Goal: Task Accomplishment & Management: Manage account settings

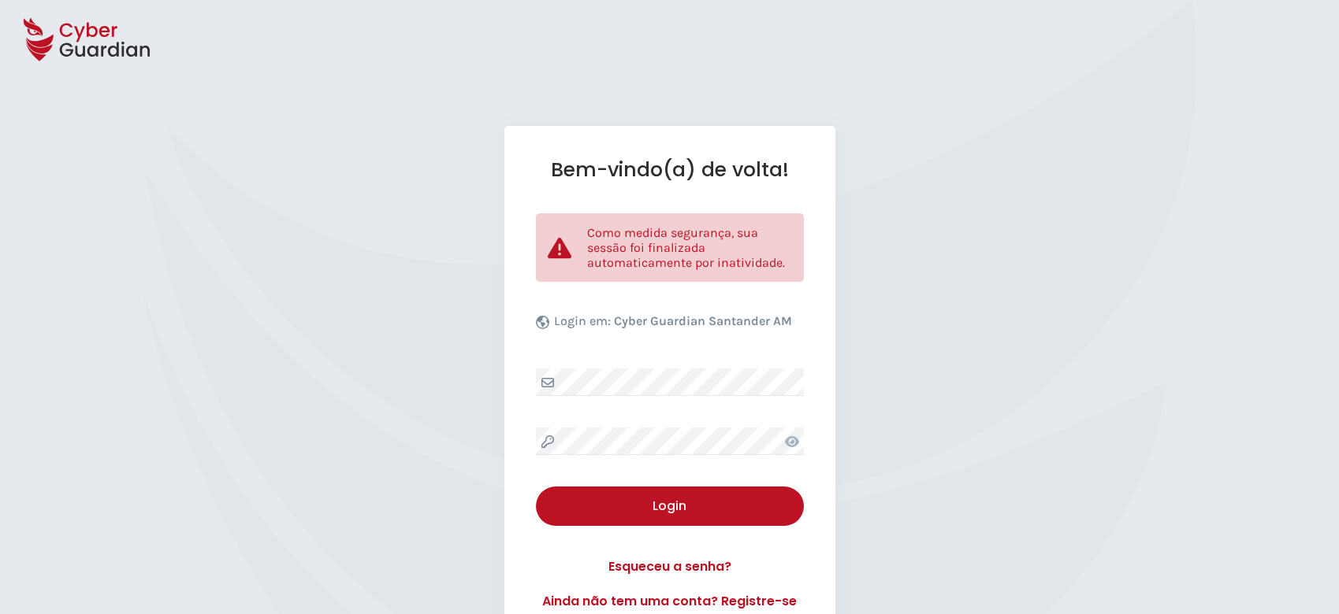
select select "Português (BR)"
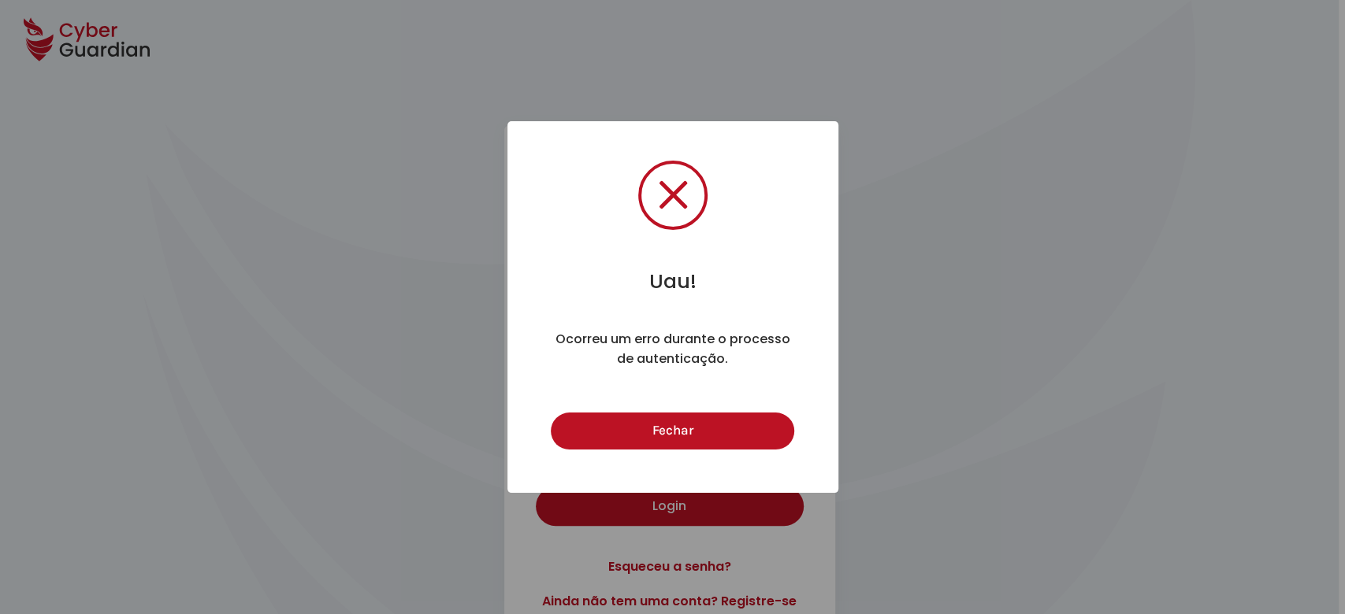
click at [634, 438] on button "Fechar" at bounding box center [672, 431] width 243 height 37
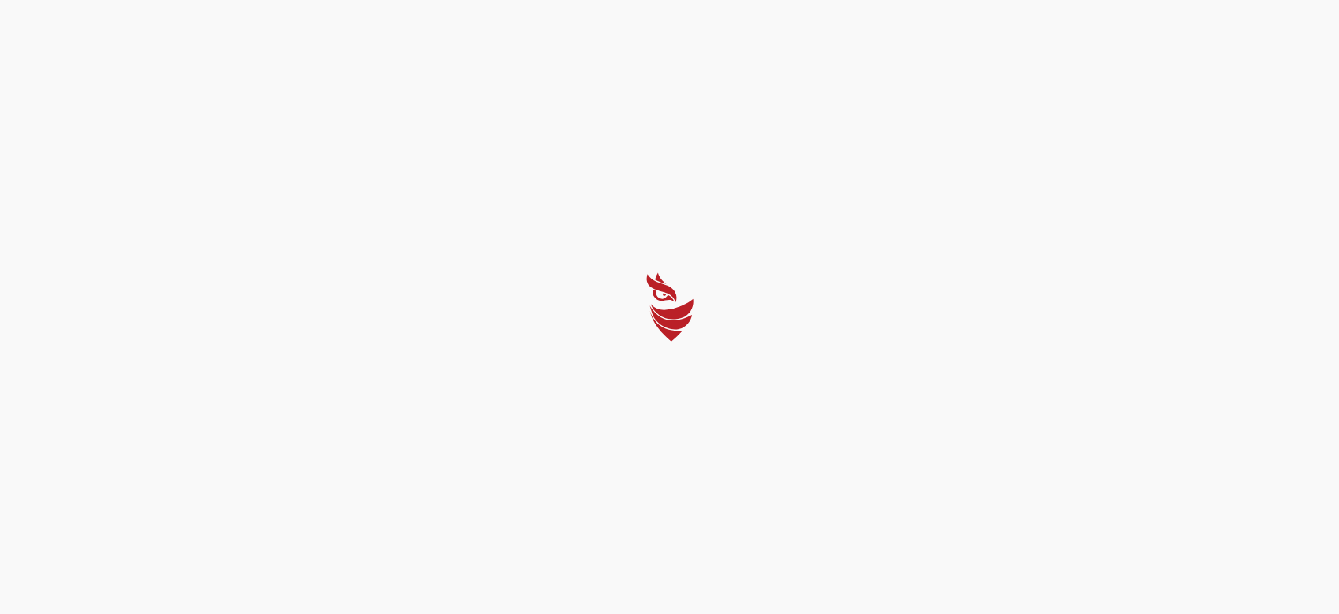
select select "Português (BR)"
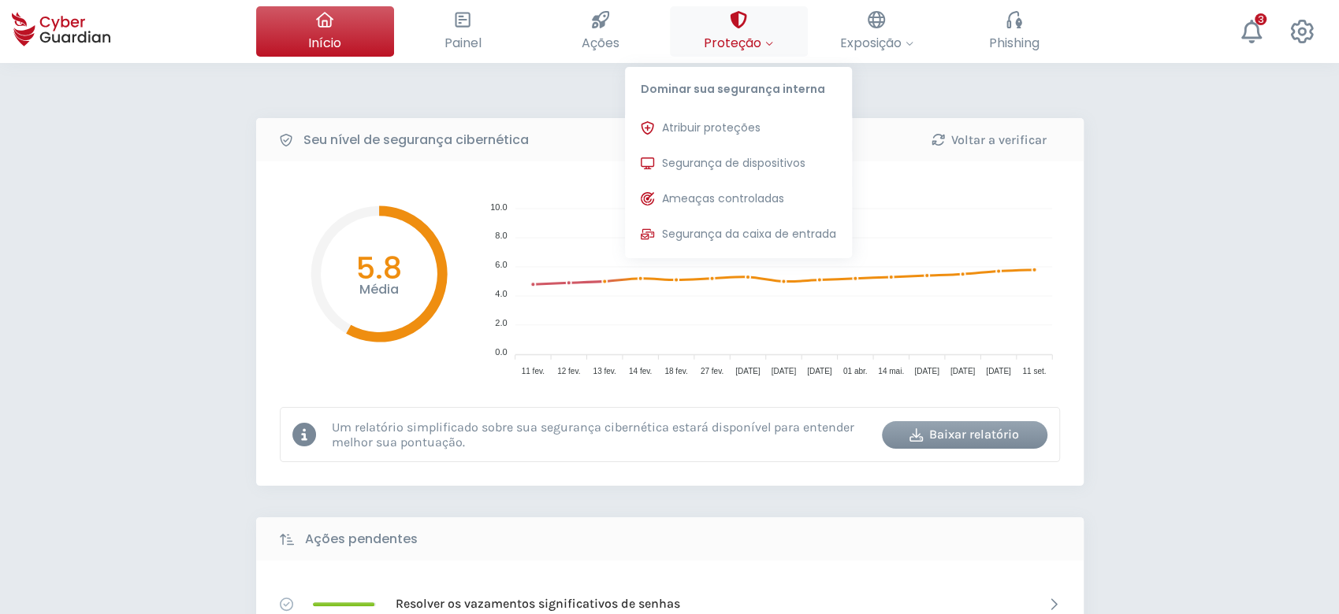
click at [722, 46] on span "Proteção" at bounding box center [738, 43] width 69 height 20
click at [718, 156] on span "Segurança de dispositivos" at bounding box center [733, 163] width 143 height 17
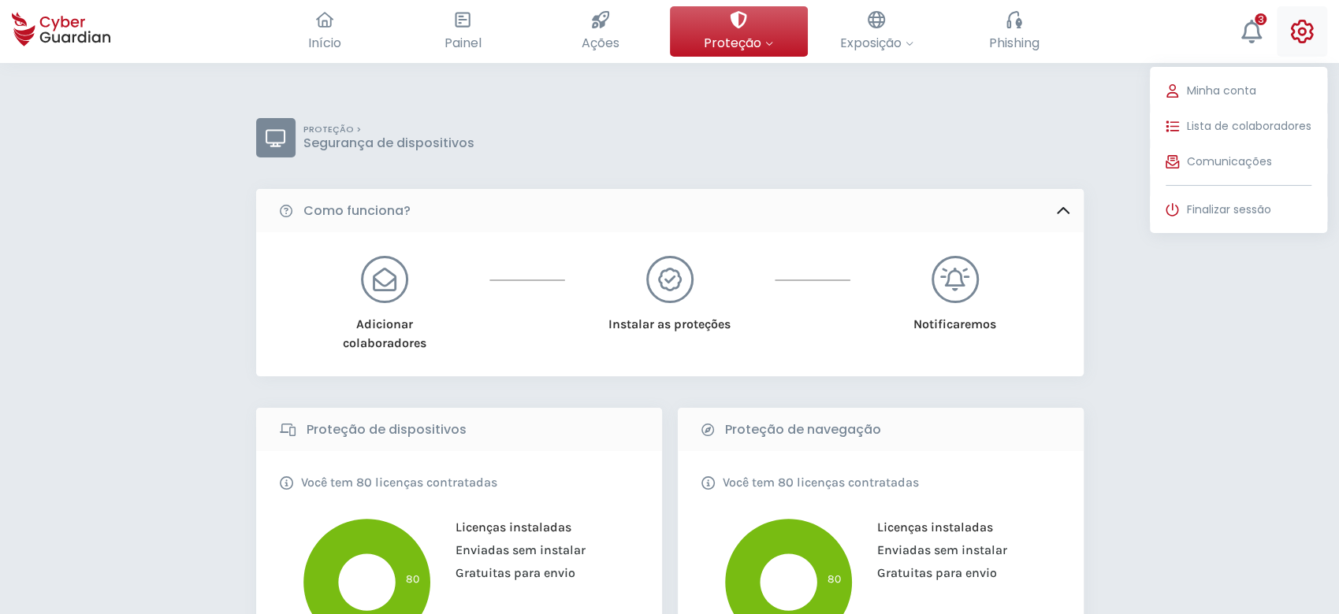
click at [1302, 47] on div at bounding box center [1302, 31] width 24 height 50
click at [1261, 127] on span "Lista de colaboradores" at bounding box center [1248, 126] width 124 height 17
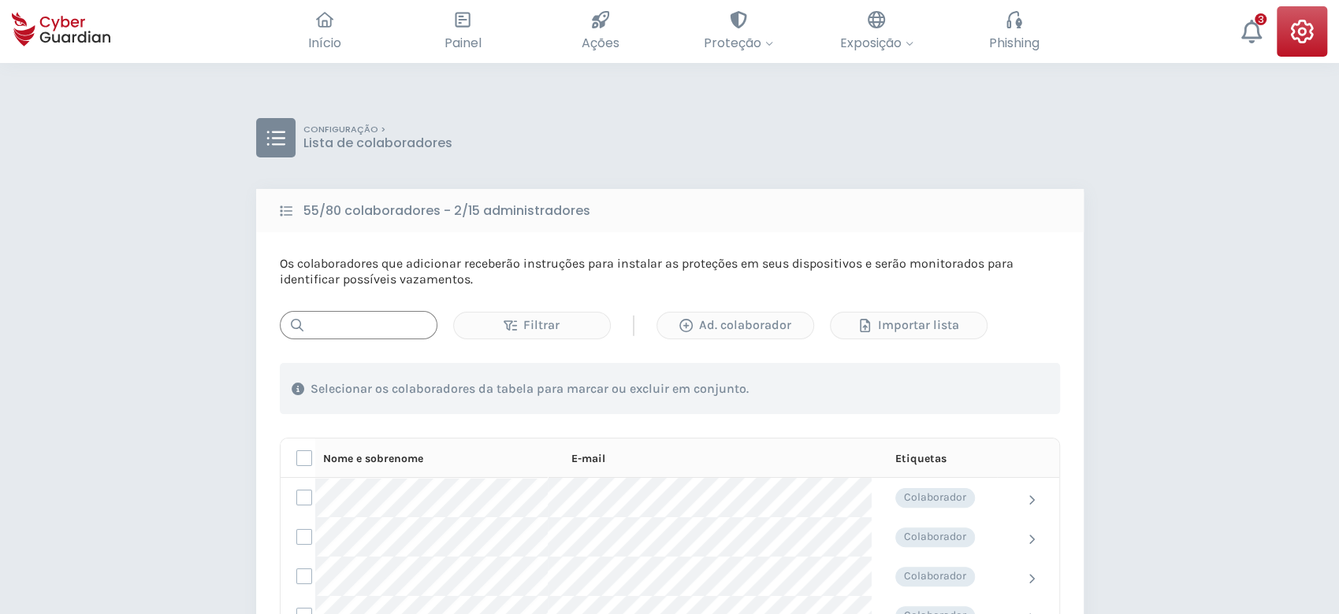
click at [393, 318] on input "text" at bounding box center [359, 325] width 158 height 28
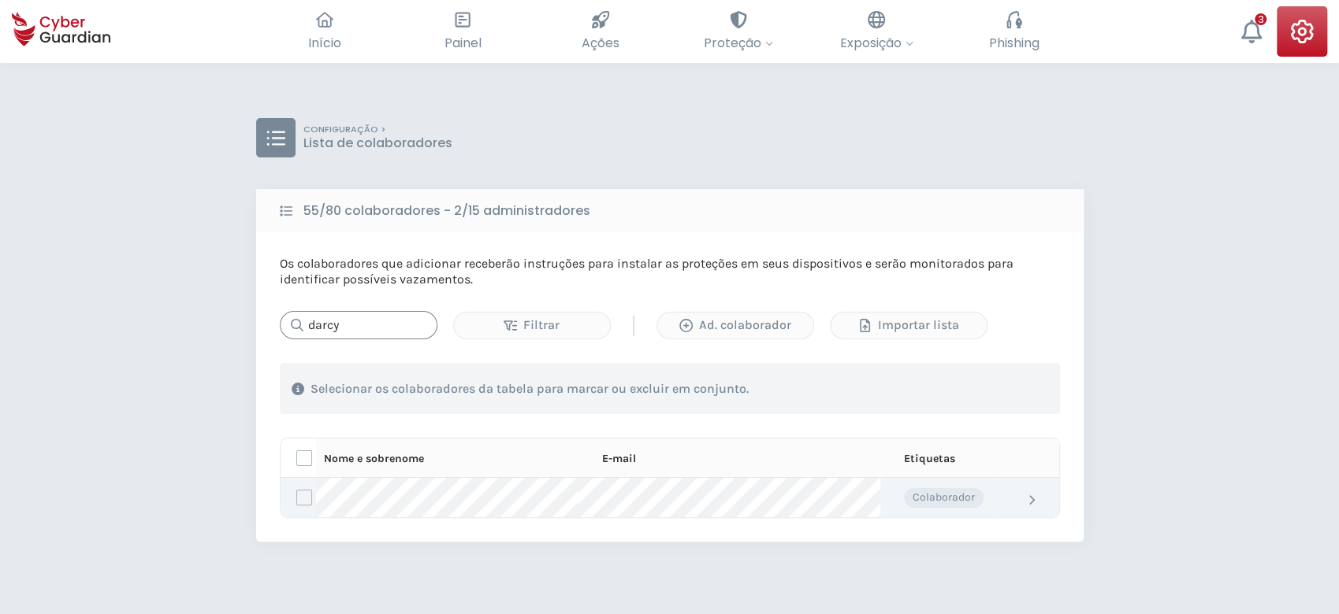
type input "darcy"
click at [294, 496] on td at bounding box center [297, 497] width 35 height 39
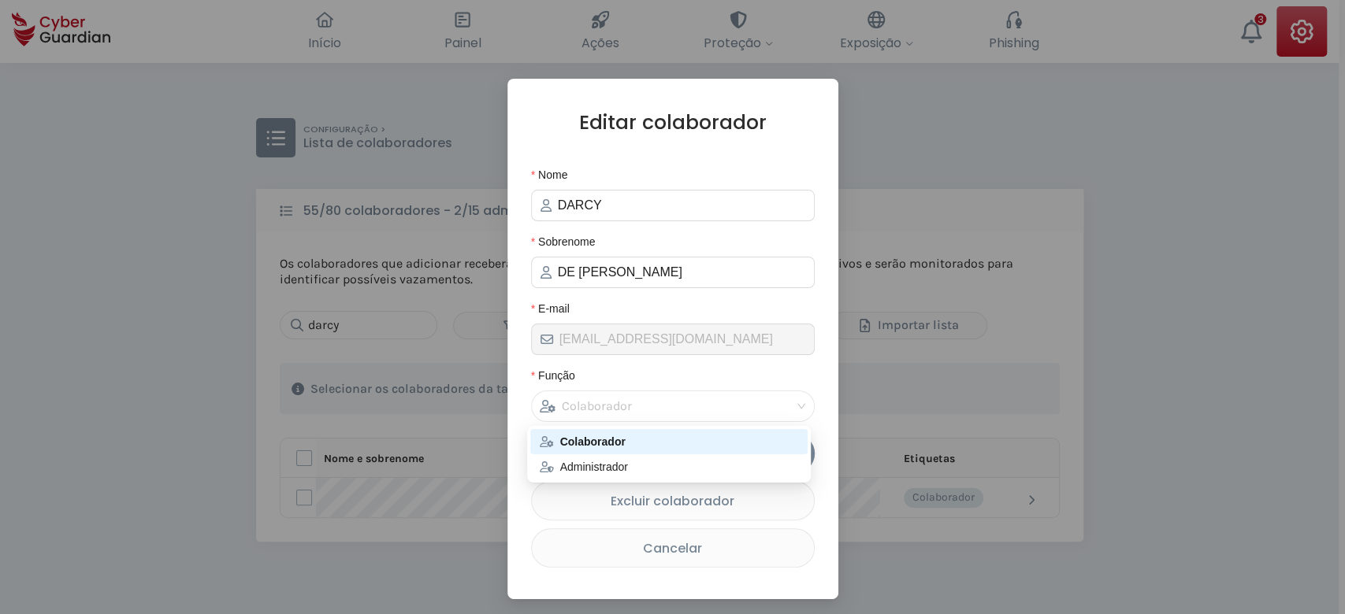
click at [798, 407] on span "Colaborador" at bounding box center [673, 407] width 266 height 30
click at [756, 470] on div "Administrador" at bounding box center [669, 467] width 258 height 17
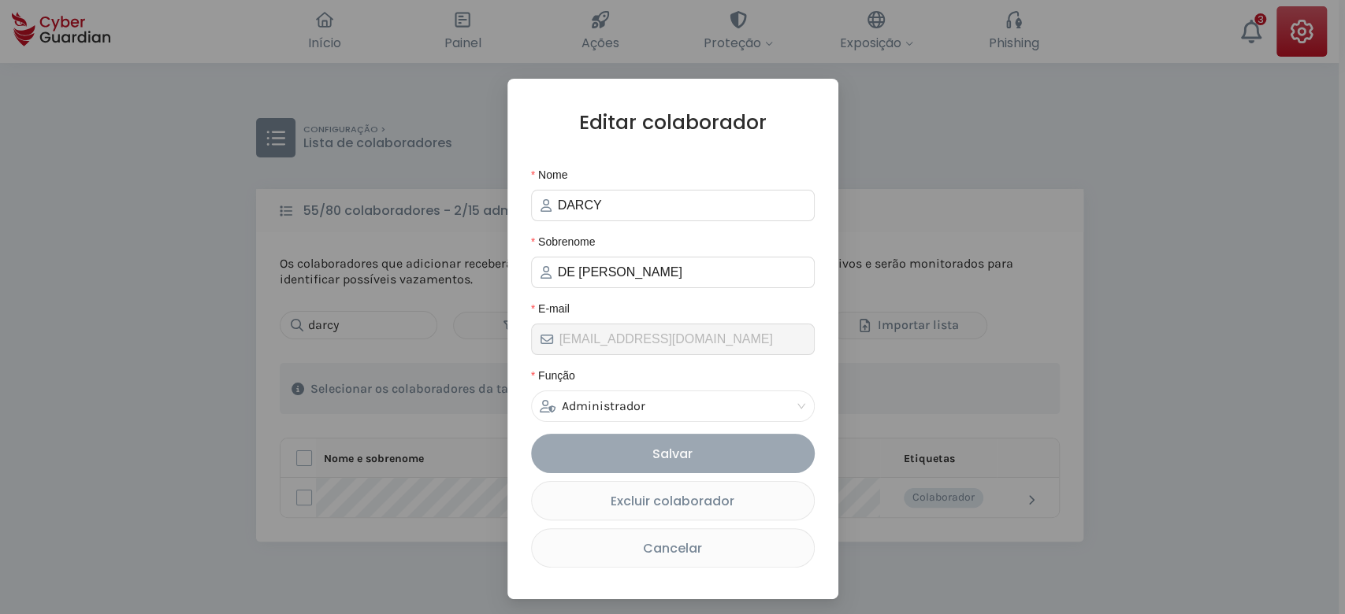
click at [777, 451] on div "Salvar" at bounding box center [673, 454] width 260 height 20
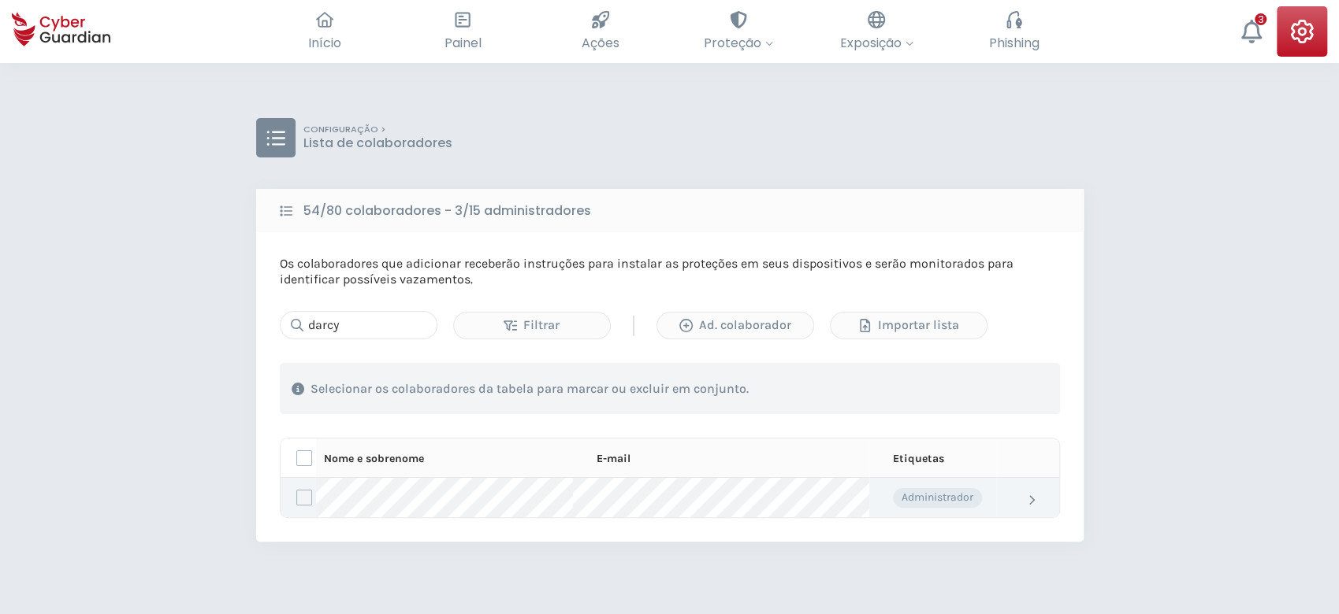
click at [299, 496] on label at bounding box center [304, 498] width 16 height 16
click at [297, 496] on input "checkbox" at bounding box center [297, 498] width 0 height 14
click at [1034, 501] on icon at bounding box center [1031, 500] width 8 height 13
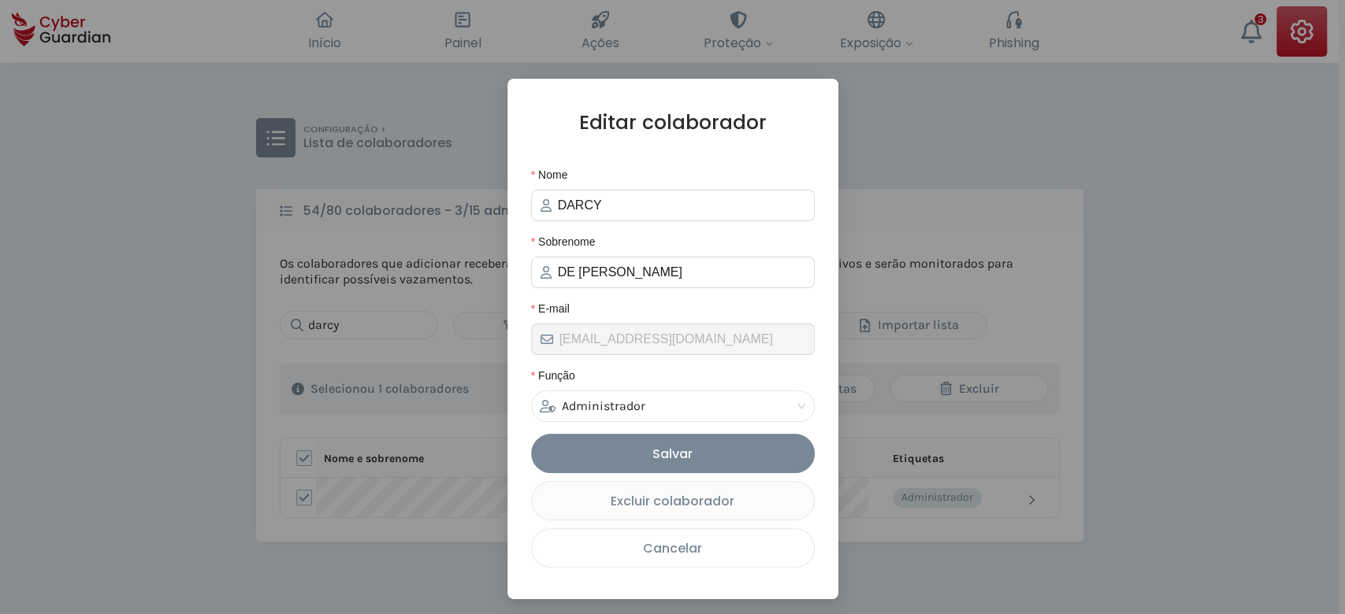
click at [724, 563] on button "Cancelar" at bounding box center [673, 548] width 284 height 39
drag, startPoint x: 750, startPoint y: 350, endPoint x: 542, endPoint y: 338, distance: 208.3
click at [542, 338] on span "[EMAIL_ADDRESS][DOMAIN_NAME]" at bounding box center [673, 340] width 284 height 32
click at [724, 455] on div "Salvar" at bounding box center [673, 454] width 260 height 20
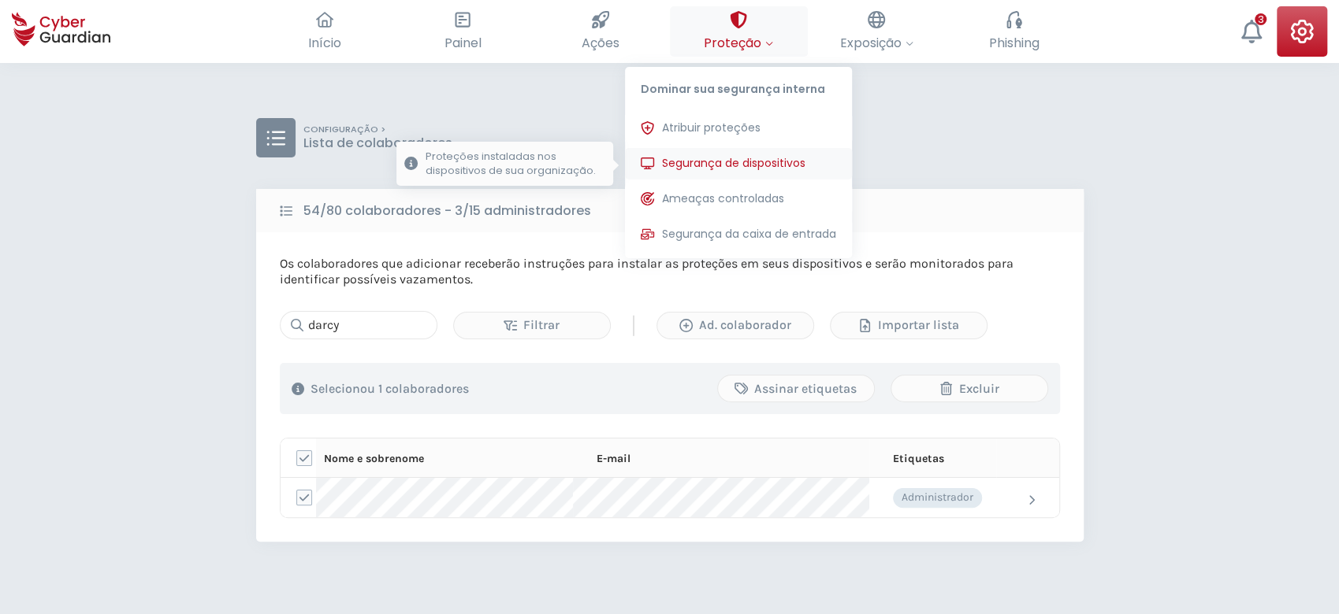
click at [731, 155] on span "Segurança de dispositivos" at bounding box center [733, 163] width 143 height 17
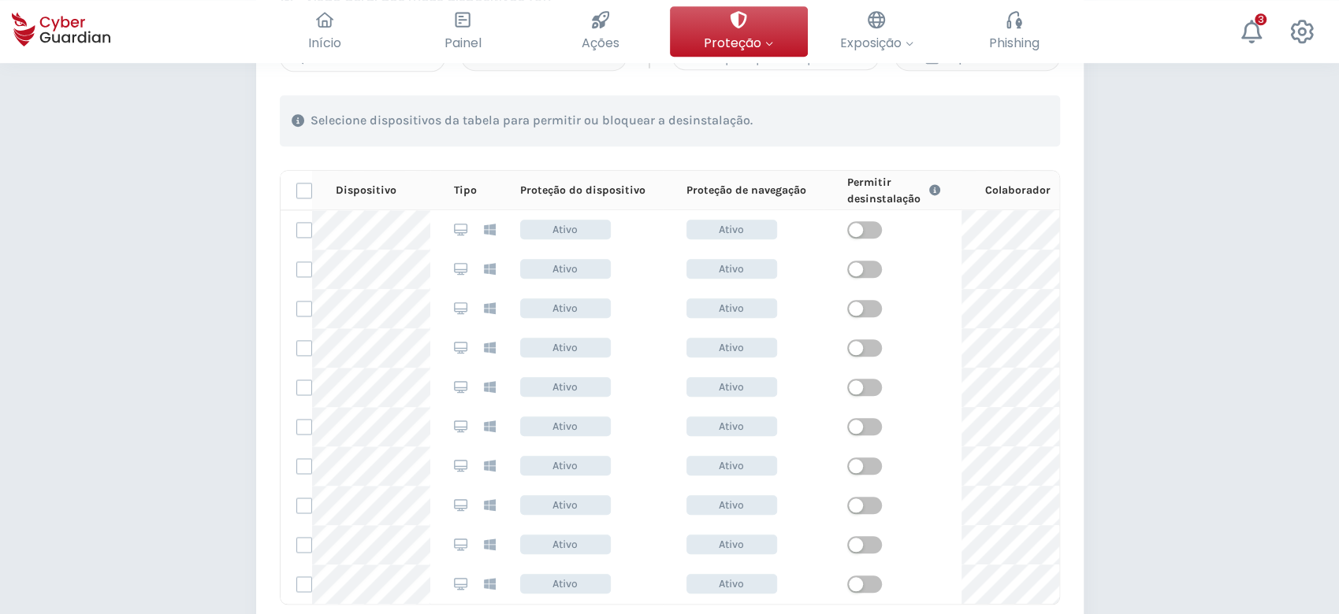
scroll to position [1365, 0]
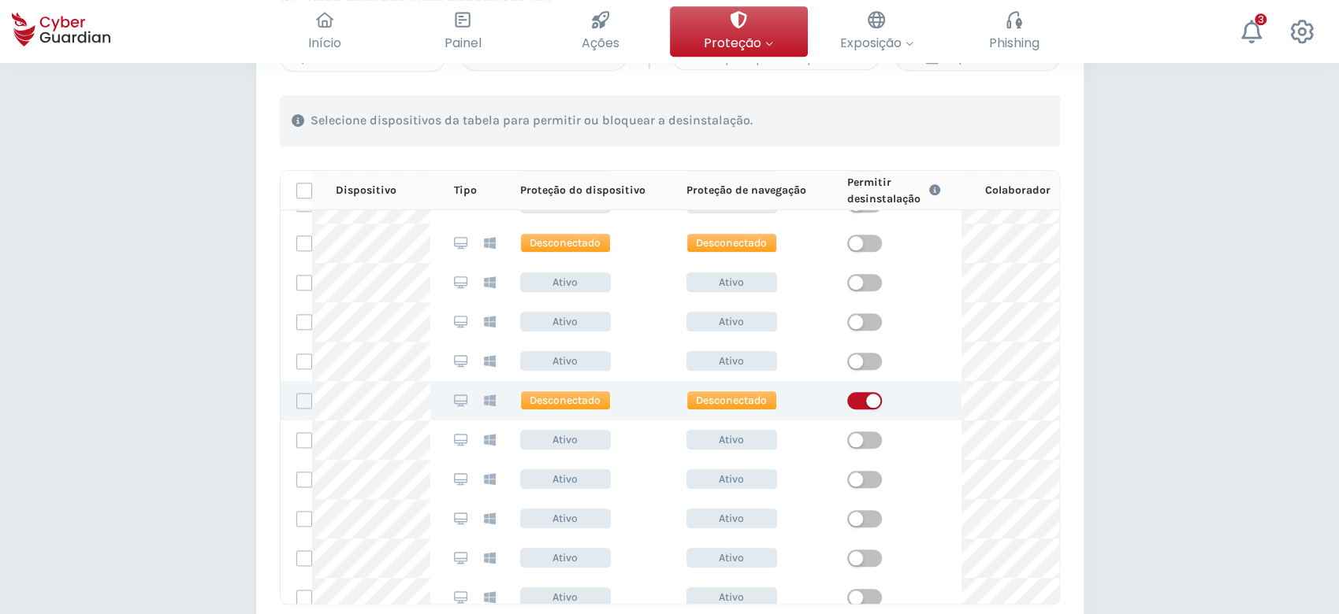
click at [291, 399] on td at bounding box center [296, 400] width 32 height 39
click at [306, 405] on label at bounding box center [304, 401] width 16 height 16
click at [297, 405] on input "checkbox" at bounding box center [297, 401] width 0 height 14
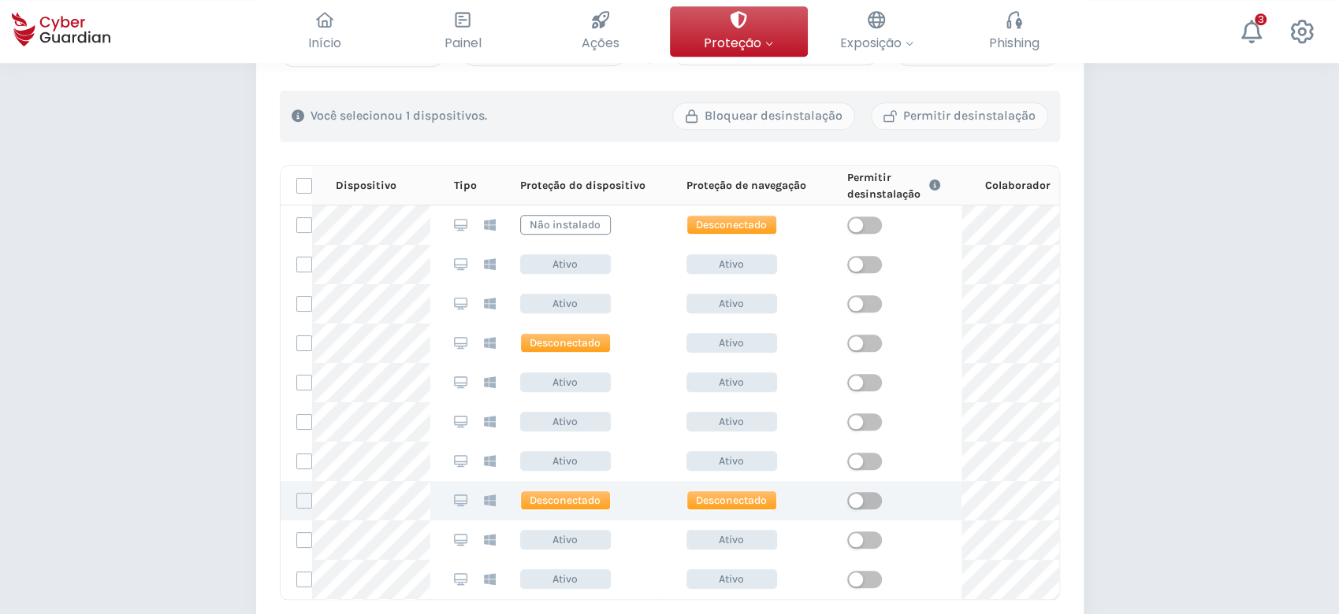
scroll to position [525, 0]
